Goal: Information Seeking & Learning: Check status

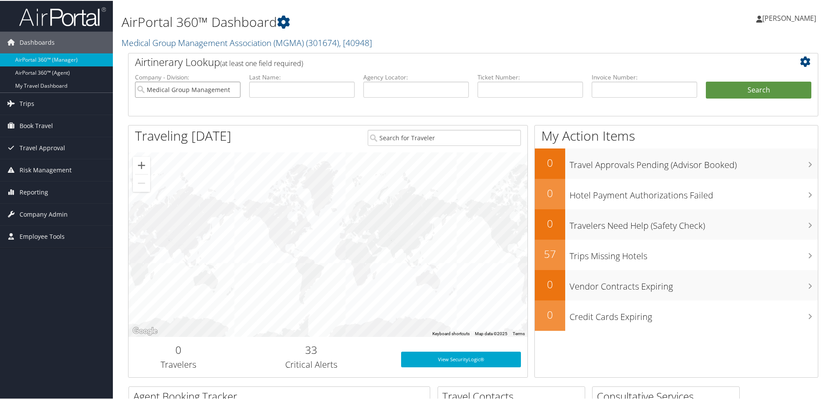
click at [230, 87] on input "Medical Group Management Association (MGMA)" at bounding box center [187, 89] width 105 height 16
click at [232, 87] on input "search" at bounding box center [187, 89] width 105 height 16
click at [302, 85] on input "text" at bounding box center [301, 89] width 105 height 16
type input "marinus"
click at [737, 87] on button "Search" at bounding box center [758, 89] width 105 height 17
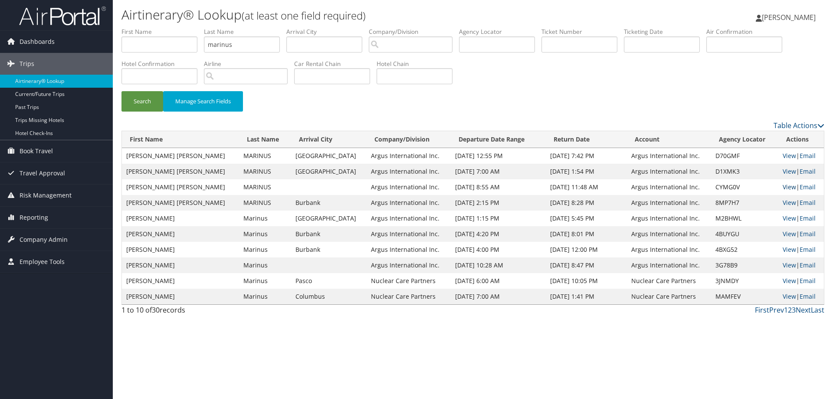
click at [783, 183] on link "View" at bounding box center [789, 187] width 13 height 8
click at [602, 43] on input "text" at bounding box center [580, 44] width 76 height 16
paste input "0167309748577"
type input "0167309748577"
drag, startPoint x: 269, startPoint y: 45, endPoint x: 138, endPoint y: 53, distance: 131.3
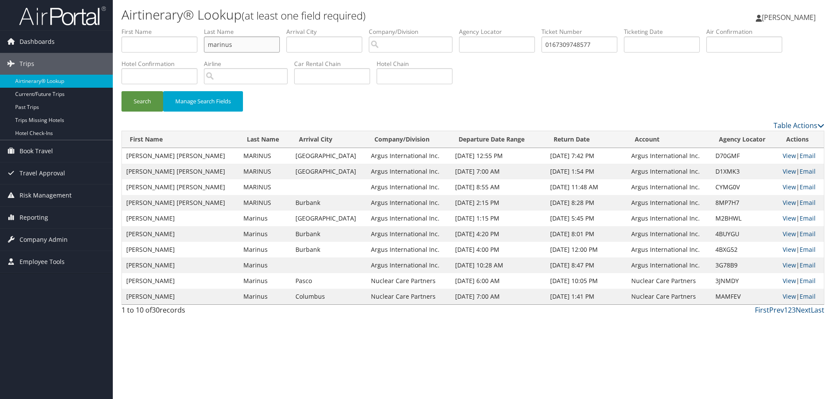
click at [143, 27] on ul "First Name Last Name marinus Departure City Arrival City Company/Division Airpo…" at bounding box center [473, 27] width 703 height 0
click at [142, 105] on button "Search" at bounding box center [143, 101] width 42 height 20
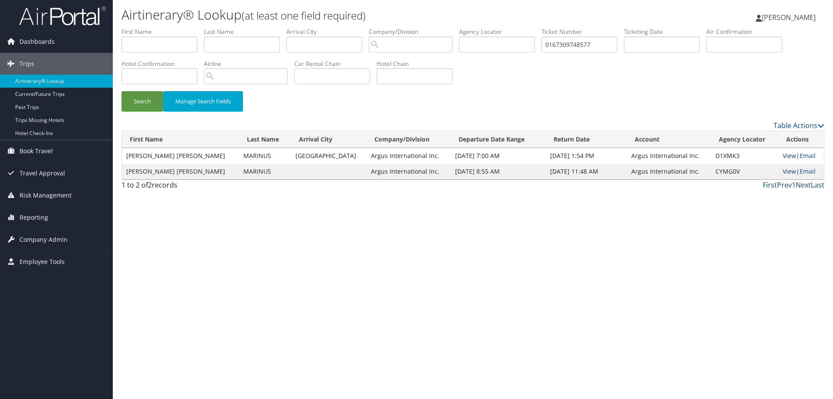
click at [783, 155] on link "View" at bounding box center [789, 155] width 13 height 8
click at [22, 225] on span "Reporting" at bounding box center [34, 218] width 29 height 22
click at [35, 240] on link "Unused Tickets" at bounding box center [56, 234] width 113 height 13
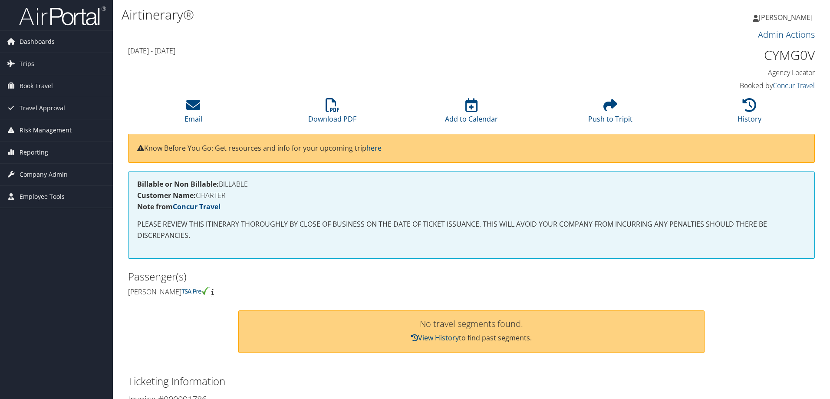
scroll to position [319, 0]
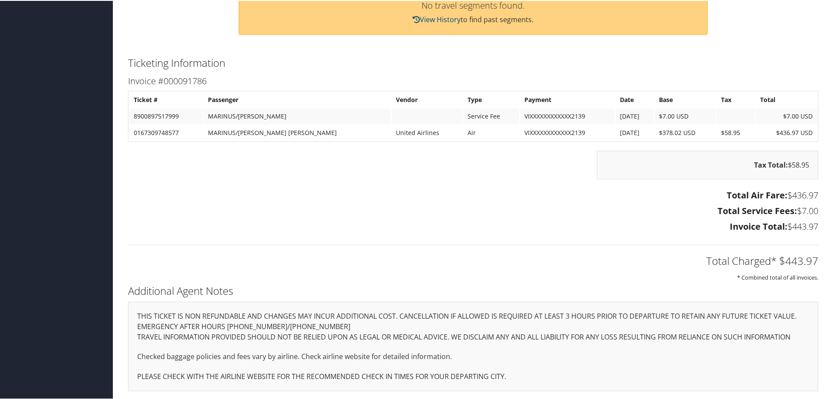
click at [155, 132] on td "0167309748577" at bounding box center [165, 132] width 73 height 16
copy td "0167309748577"
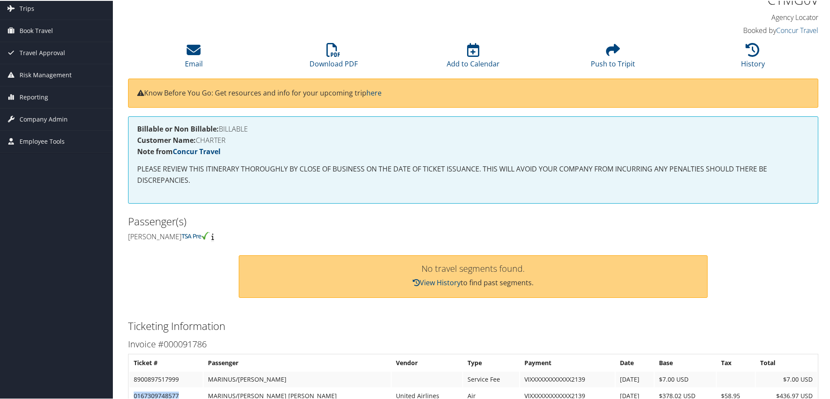
scroll to position [0, 0]
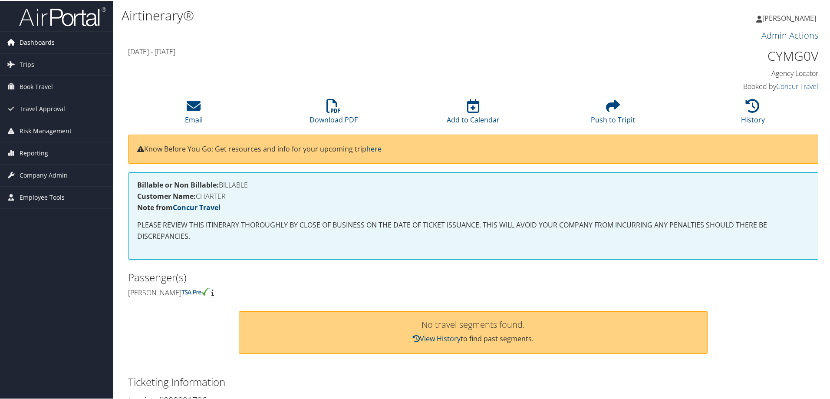
click at [24, 44] on span "Dashboards" at bounding box center [37, 42] width 35 height 22
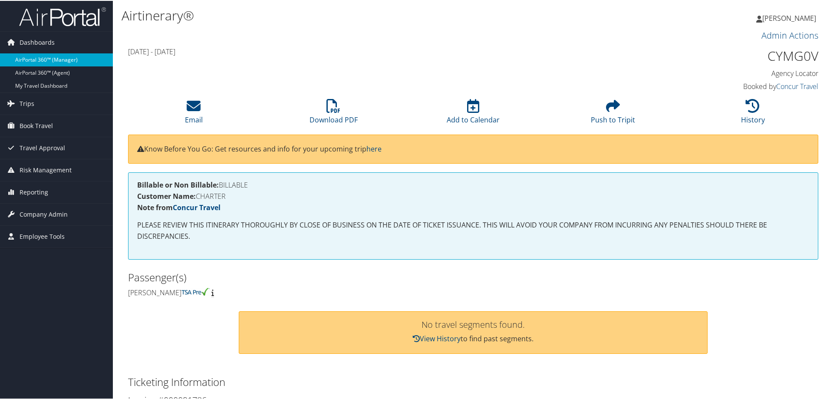
click at [63, 60] on link "AirPortal 360™ (Manager)" at bounding box center [56, 59] width 113 height 13
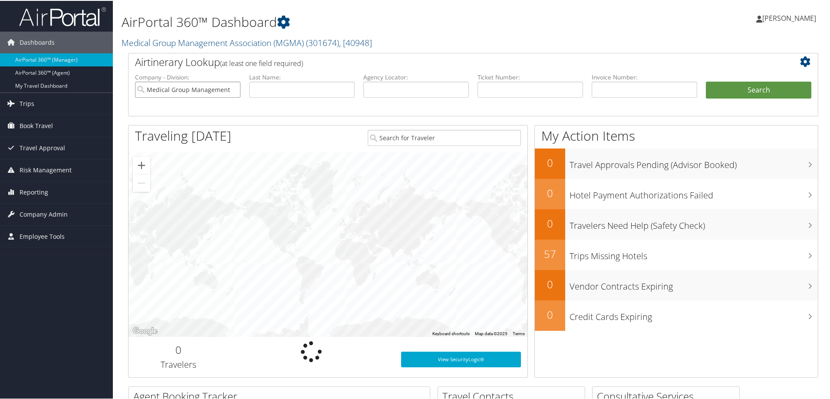
click at [232, 89] on input "Medical Group Management Association (MGMA)" at bounding box center [187, 89] width 105 height 16
click at [560, 84] on input "text" at bounding box center [529, 89] width 105 height 16
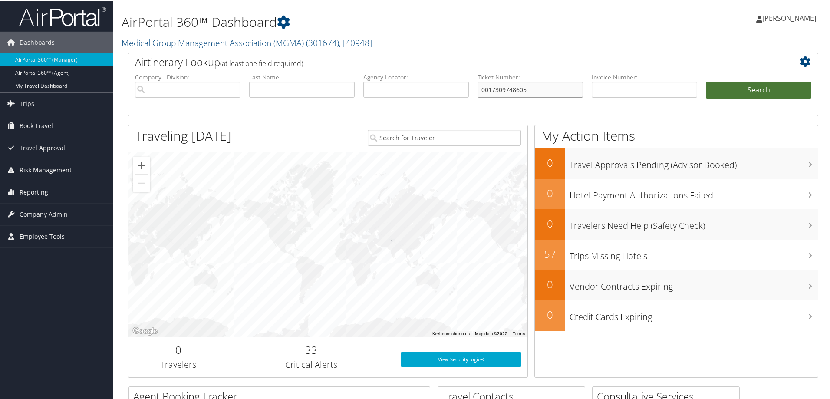
type input "0017309748605"
click at [771, 85] on button "Search" at bounding box center [758, 89] width 105 height 17
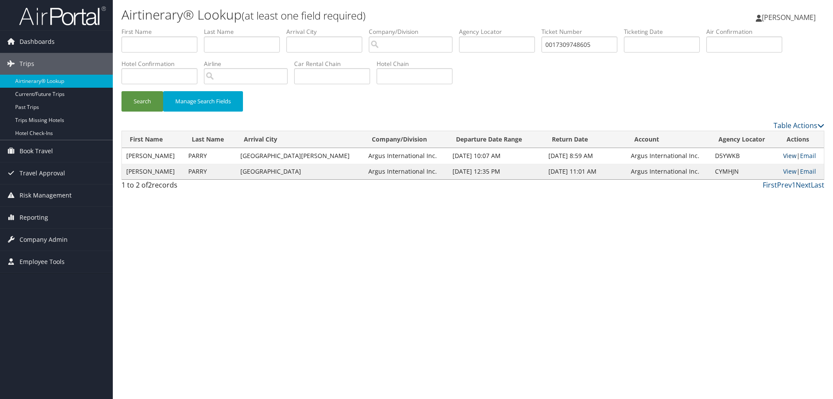
click at [784, 155] on link "View" at bounding box center [790, 155] width 13 height 8
click at [785, 154] on link "View" at bounding box center [790, 155] width 13 height 8
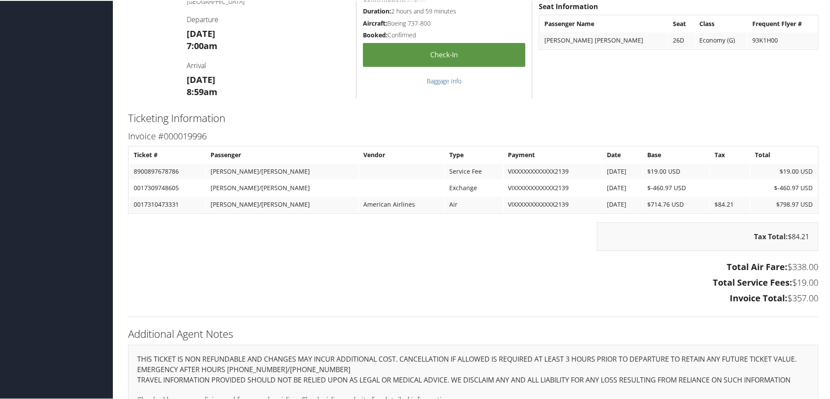
scroll to position [1021, 0]
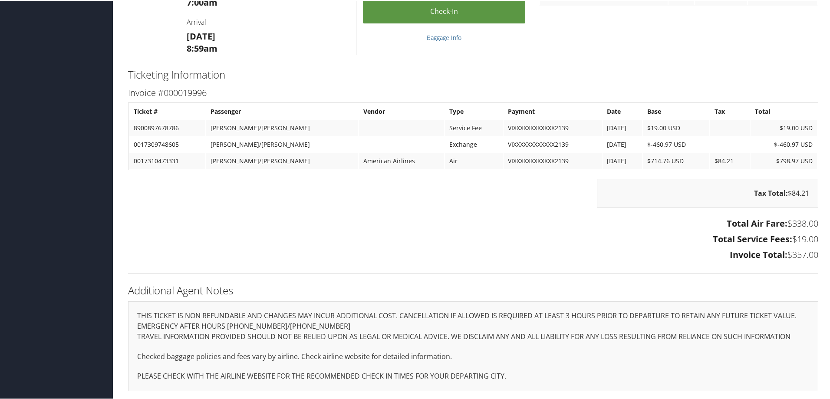
click at [515, 221] on h3 "Total Air Fare: $338.00" at bounding box center [473, 223] width 690 height 12
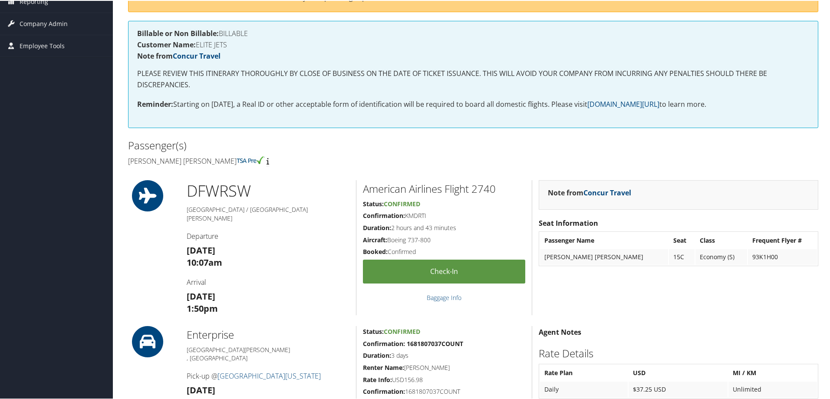
scroll to position [43, 0]
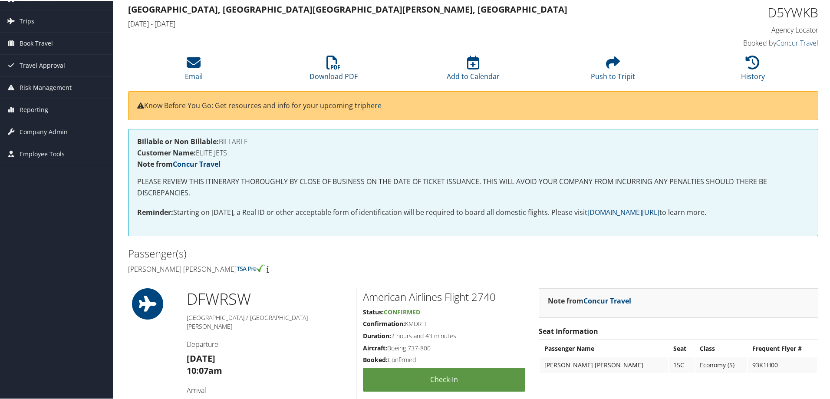
drag, startPoint x: 267, startPoint y: 293, endPoint x: 333, endPoint y: 307, distance: 67.6
click at [333, 307] on h1 "DFW RSW" at bounding box center [268, 298] width 163 height 22
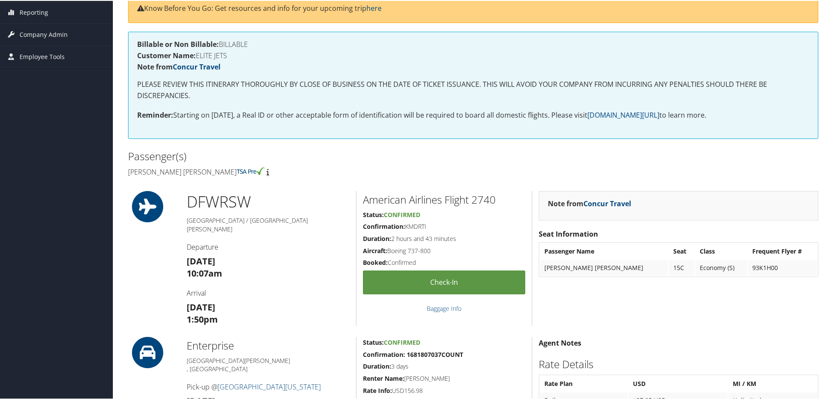
scroll to position [217, 0]
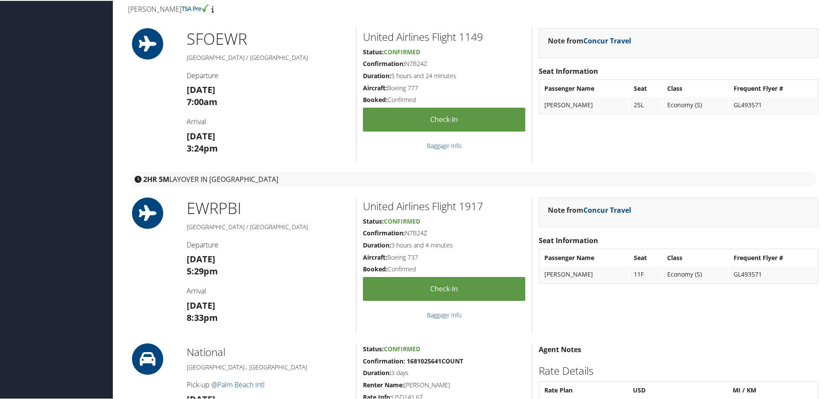
scroll to position [304, 0]
drag, startPoint x: 227, startPoint y: 213, endPoint x: 297, endPoint y: 218, distance: 69.6
click at [297, 218] on h1 "EWR PBI" at bounding box center [268, 207] width 163 height 22
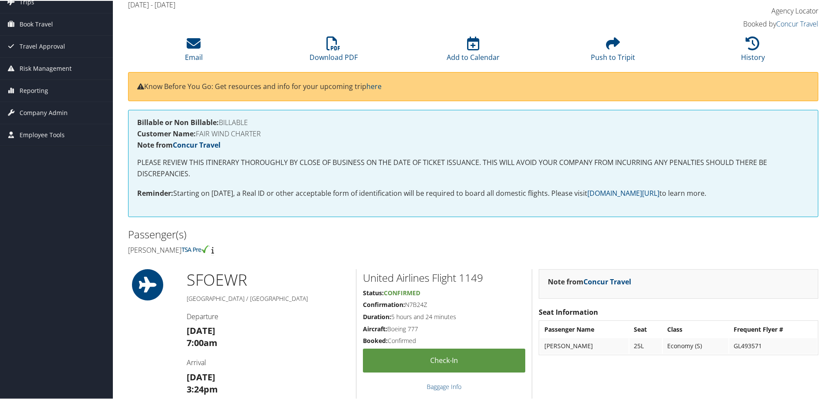
scroll to position [0, 0]
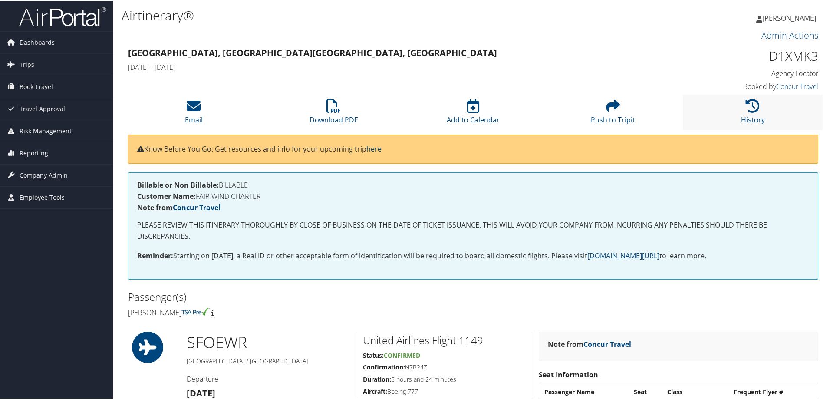
click at [760, 110] on li "History" at bounding box center [753, 111] width 140 height 35
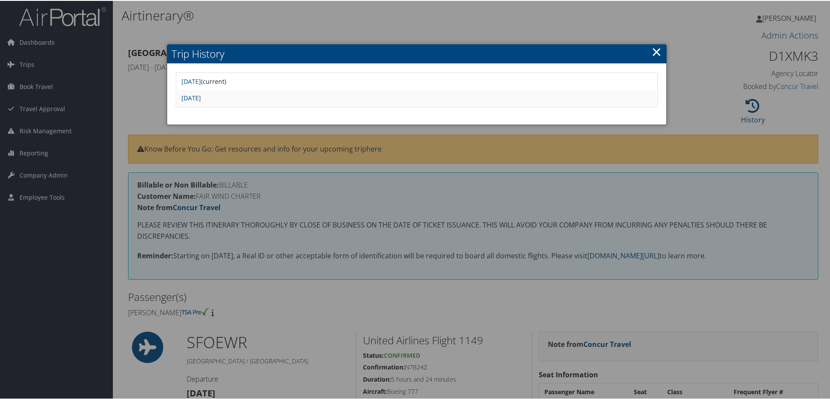
click at [655, 49] on link "×" at bounding box center [657, 50] width 10 height 17
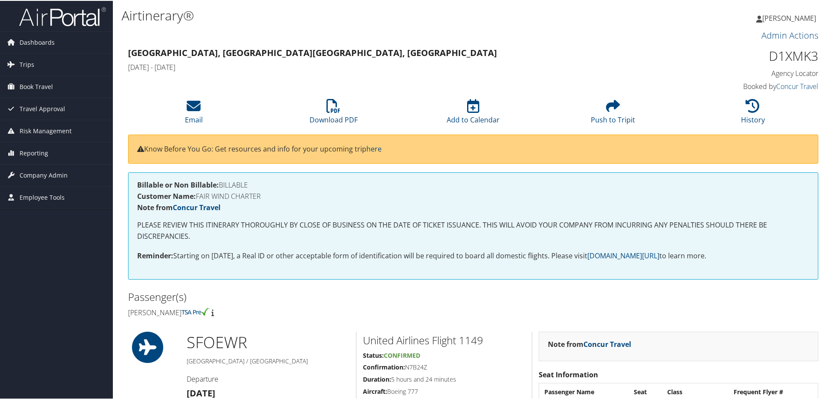
click at [801, 58] on h1 "D1XMK3" at bounding box center [736, 55] width 163 height 18
copy h1 "D1XMK3"
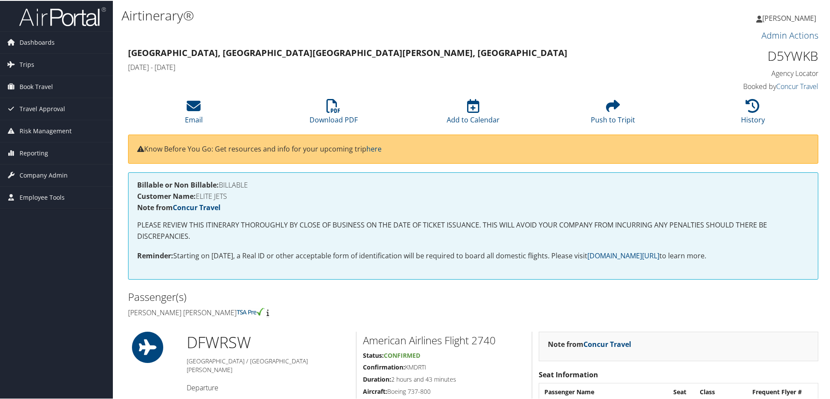
click at [799, 58] on h1 "D5YWKB" at bounding box center [736, 55] width 163 height 18
copy h1 "D5YWKB"
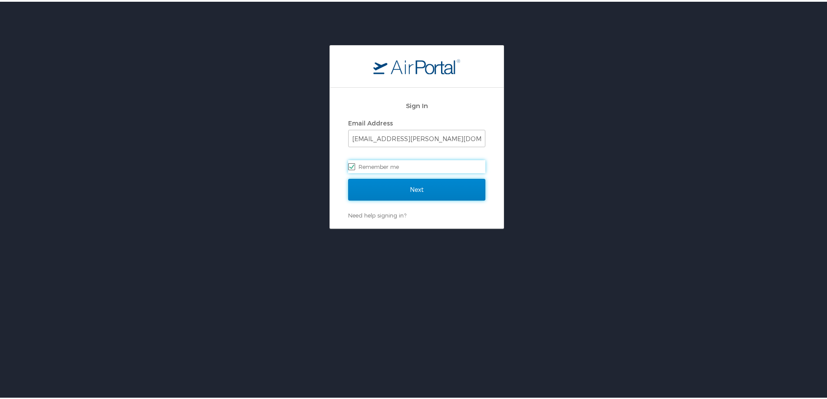
click at [406, 182] on input "Next" at bounding box center [416, 188] width 137 height 22
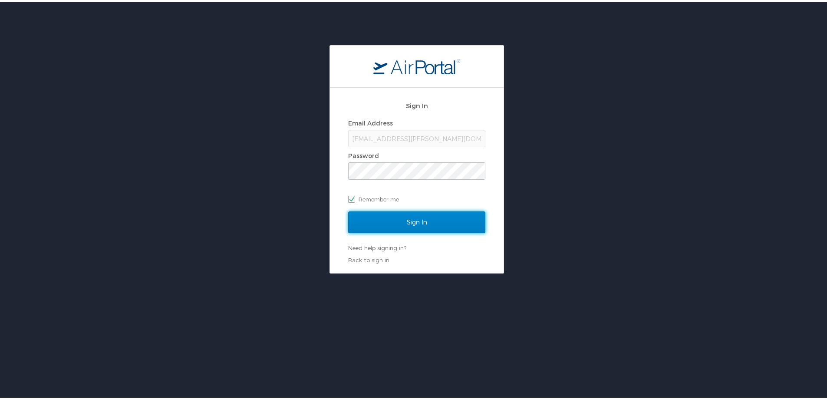
click at [389, 212] on input "Sign In" at bounding box center [416, 221] width 137 height 22
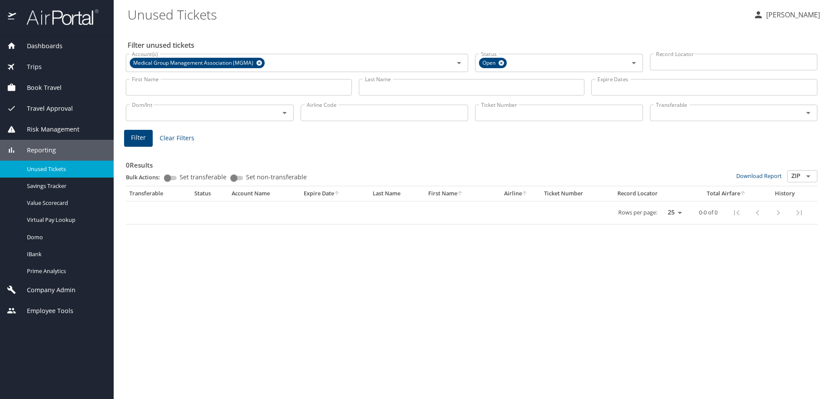
drag, startPoint x: 539, startPoint y: 110, endPoint x: 481, endPoint y: 107, distance: 58.2
click at [539, 110] on input "Ticket Number" at bounding box center [559, 113] width 168 height 16
paste input "Borghese"
type input "Borghese"
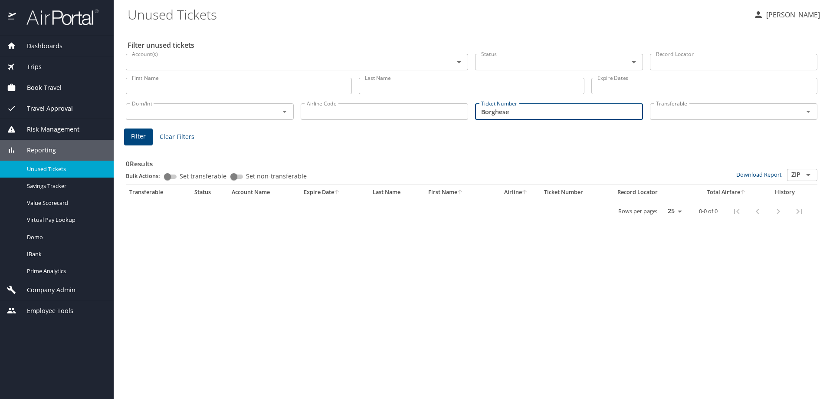
drag, startPoint x: 508, startPoint y: 111, endPoint x: 307, endPoint y: 108, distance: 201.0
click at [300, 122] on div "Dom/Int Dom/Int Airline Code Airline Code Ticket Number Borghese Ticket Number …" at bounding box center [471, 110] width 699 height 29
type input "\"
click at [391, 85] on input "Last Name" at bounding box center [472, 86] width 226 height 16
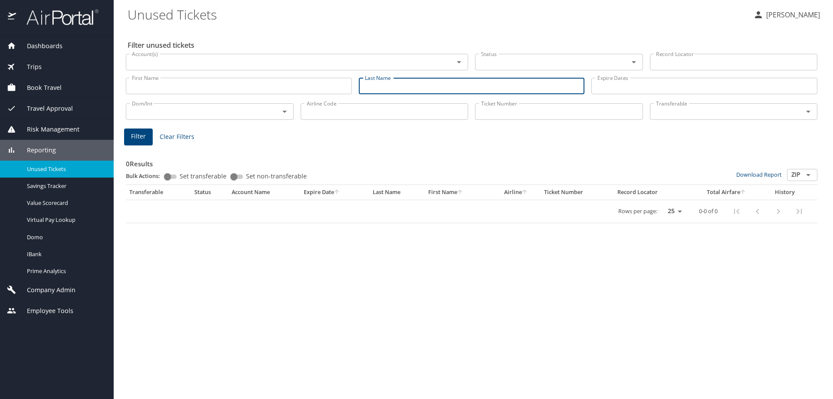
paste input "Borghese"
type input "Borghese"
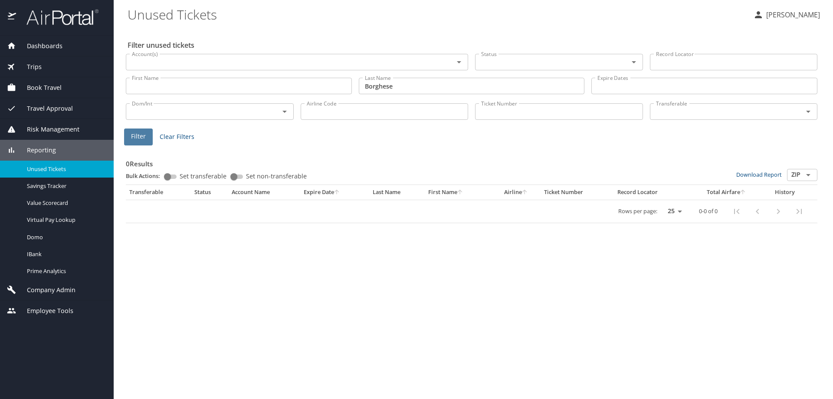
click at [150, 130] on button "Filter" at bounding box center [138, 136] width 29 height 17
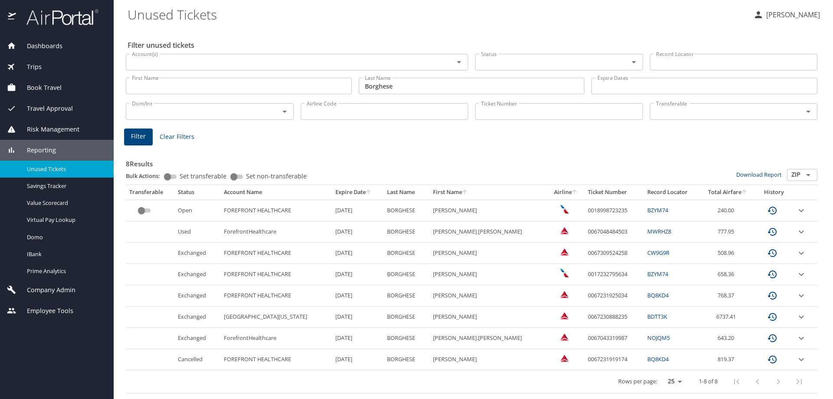
click at [801, 216] on td "custom pagination table" at bounding box center [805, 210] width 25 height 21
click at [801, 213] on icon "expand row" at bounding box center [802, 210] width 10 height 10
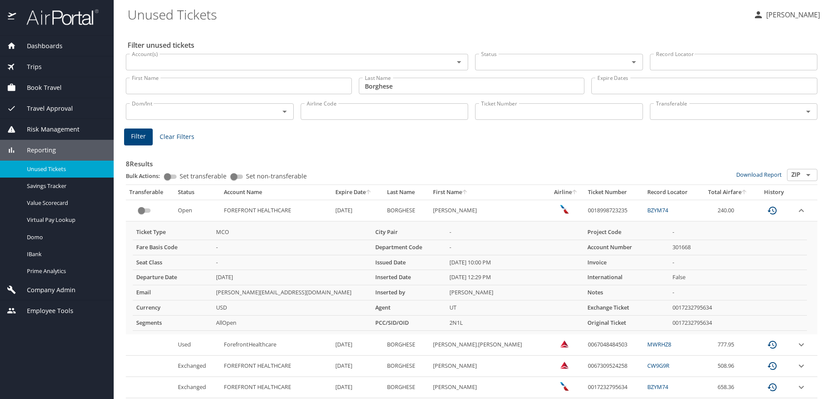
click at [590, 205] on td "0018998723235" at bounding box center [614, 210] width 59 height 21
copy td "0018998723235"
click at [723, 132] on div "Filter Clear Filters" at bounding box center [471, 136] width 695 height 17
drag, startPoint x: 280, startPoint y: 26, endPoint x: 338, endPoint y: 81, distance: 79.8
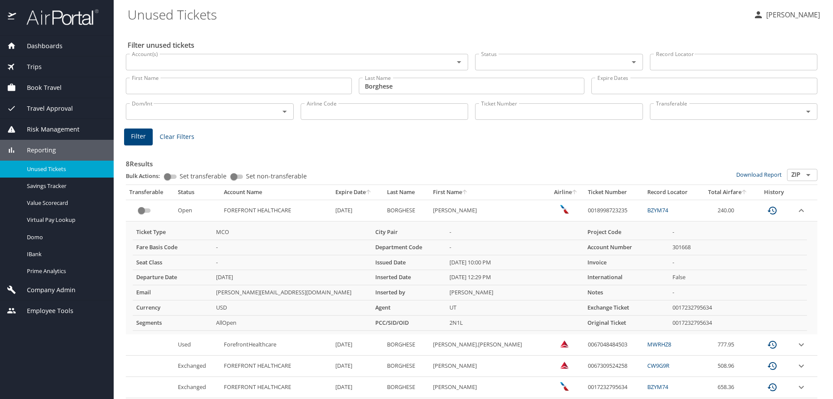
click at [280, 27] on Tickets "Unused Tickets" at bounding box center [437, 14] width 619 height 27
click at [585, 212] on td "0018998723235" at bounding box center [614, 210] width 59 height 21
click at [585, 211] on td "0018998723235" at bounding box center [614, 210] width 59 height 21
copy td "0018998723235"
drag, startPoint x: 692, startPoint y: 213, endPoint x: 700, endPoint y: 221, distance: 11.4
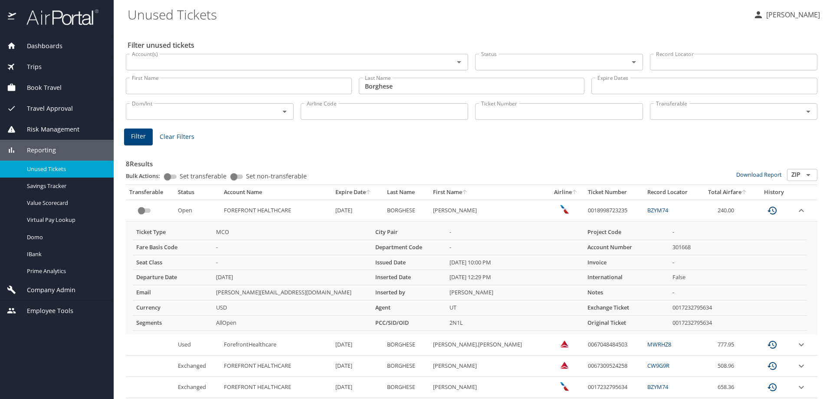
click at [700, 221] on tbody "Open FOREFRONT HEALTHCARE 4/18/2026 BORGHESE JAMES MICHAEL 0018998723235 BZYM74…" at bounding box center [472, 341] width 692 height 283
click at [645, 208] on td "BZYM74" at bounding box center [672, 210] width 56 height 21
click at [648, 208] on link "BZYM74" at bounding box center [658, 210] width 21 height 8
click at [666, 175] on div "Bulk Actions: Set transferable Set non-transferable" at bounding box center [431, 177] width 611 height 16
click at [591, 214] on td "0018998723235" at bounding box center [614, 210] width 59 height 21
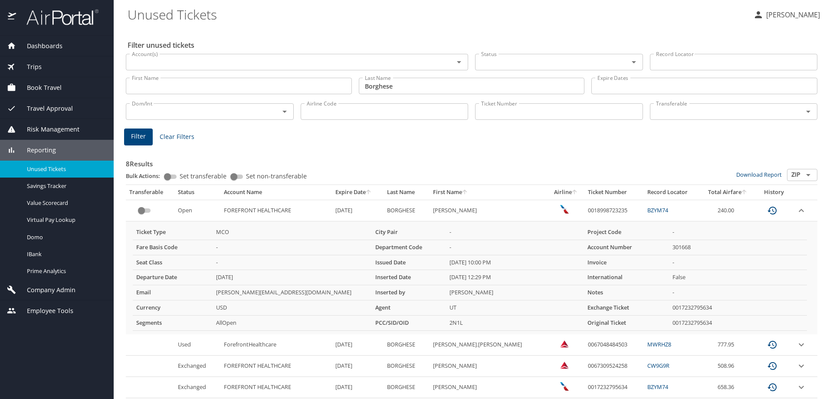
click at [592, 210] on td "0018998723235" at bounding box center [614, 210] width 59 height 21
copy td "0018998723235"
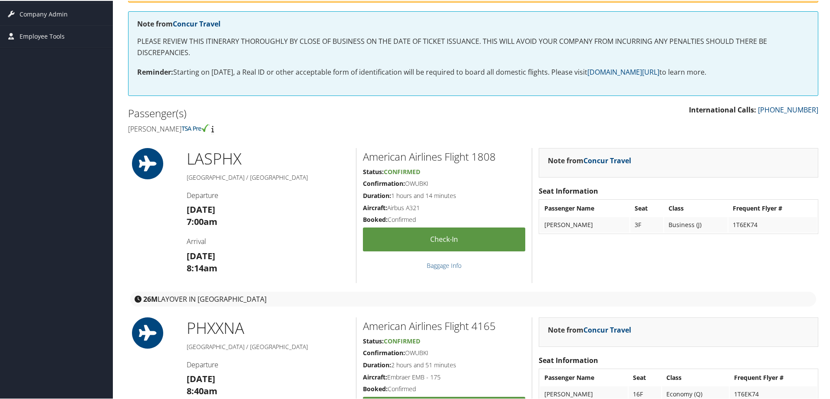
scroll to position [174, 0]
